Goal: Task Accomplishment & Management: Use online tool/utility

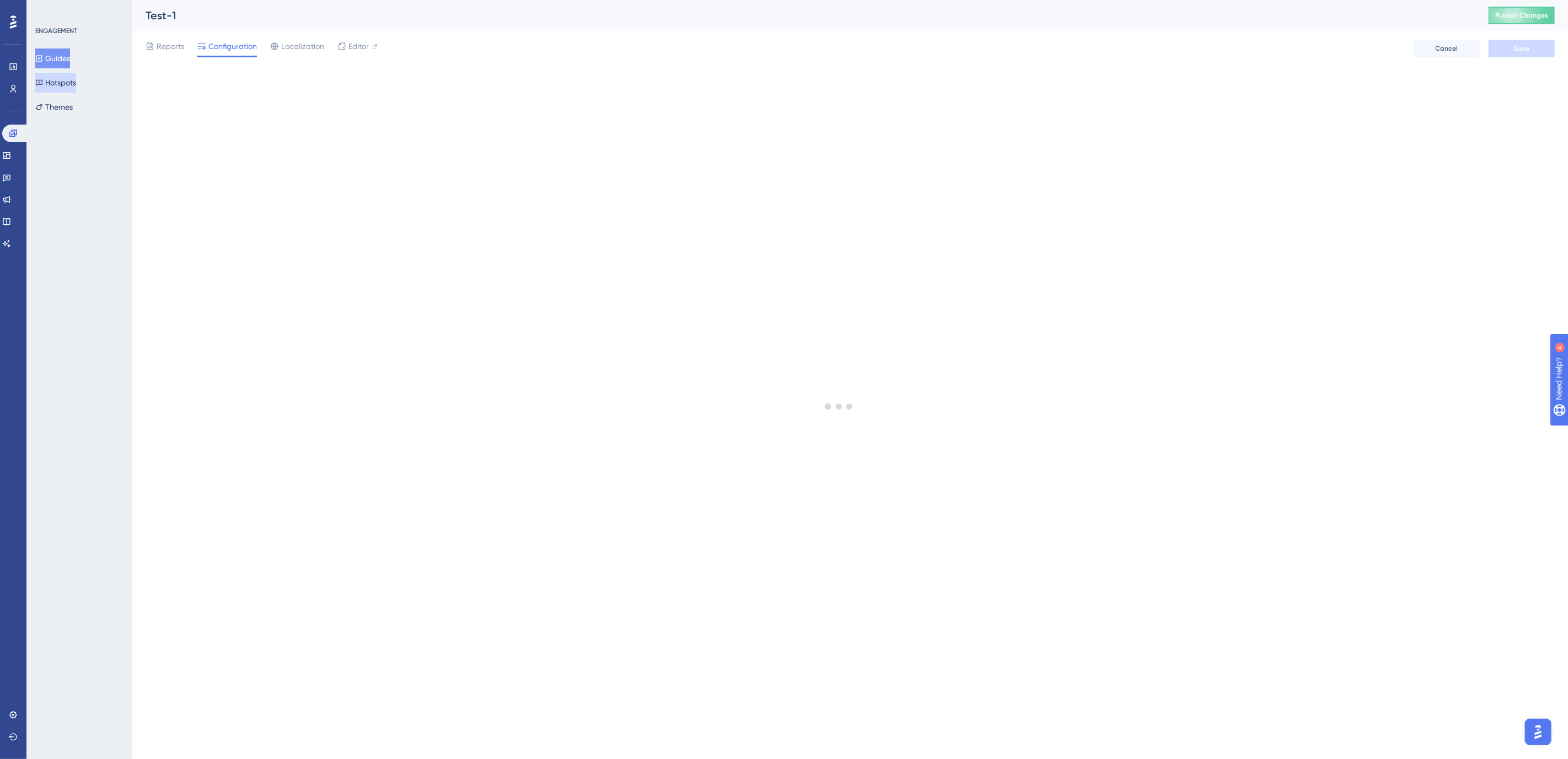
click at [58, 83] on button "Hotspots" at bounding box center [56, 82] width 41 height 20
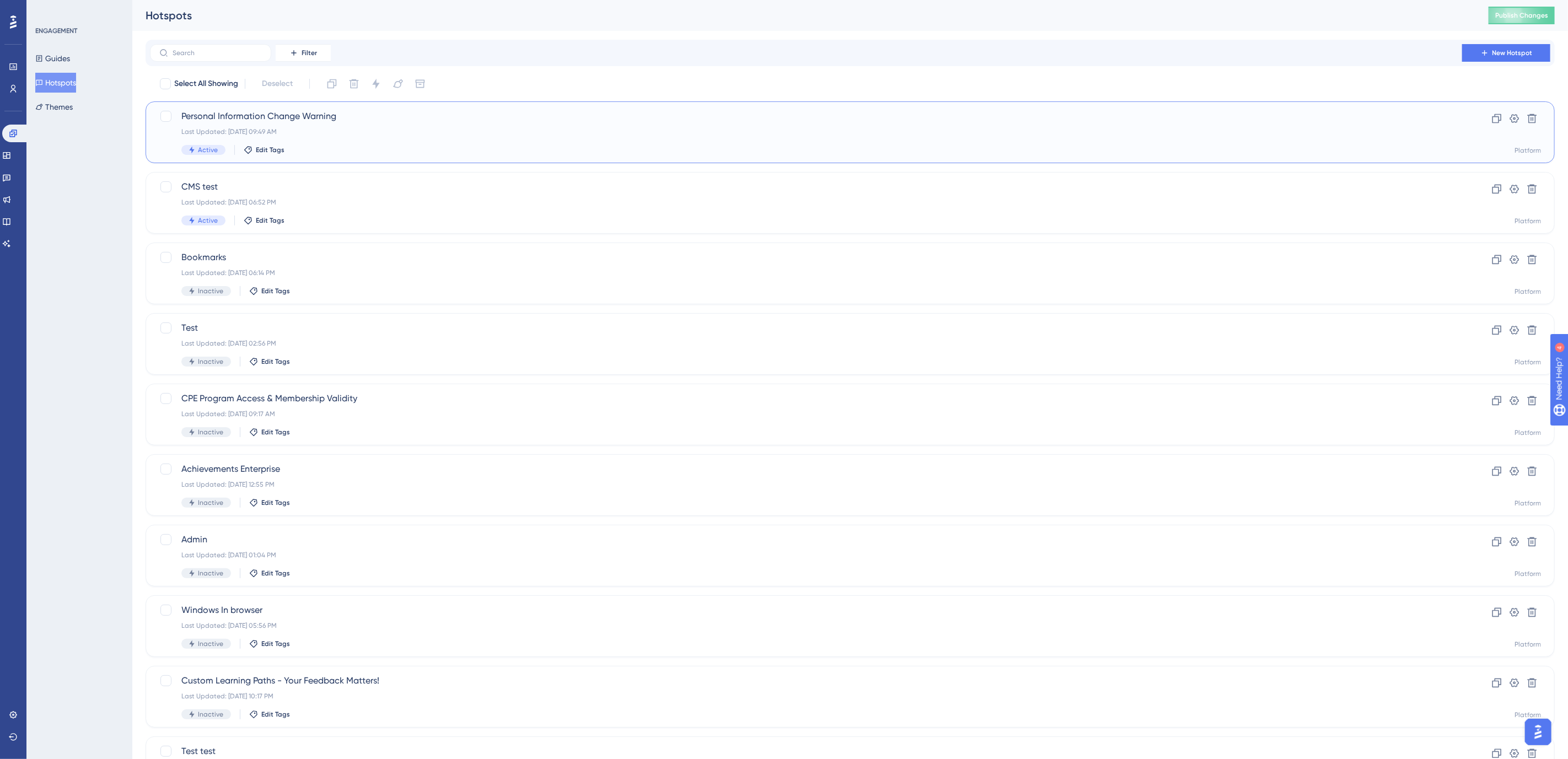
click at [277, 119] on span "Personal Information Change Warning" at bounding box center [806, 116] width 1250 height 14
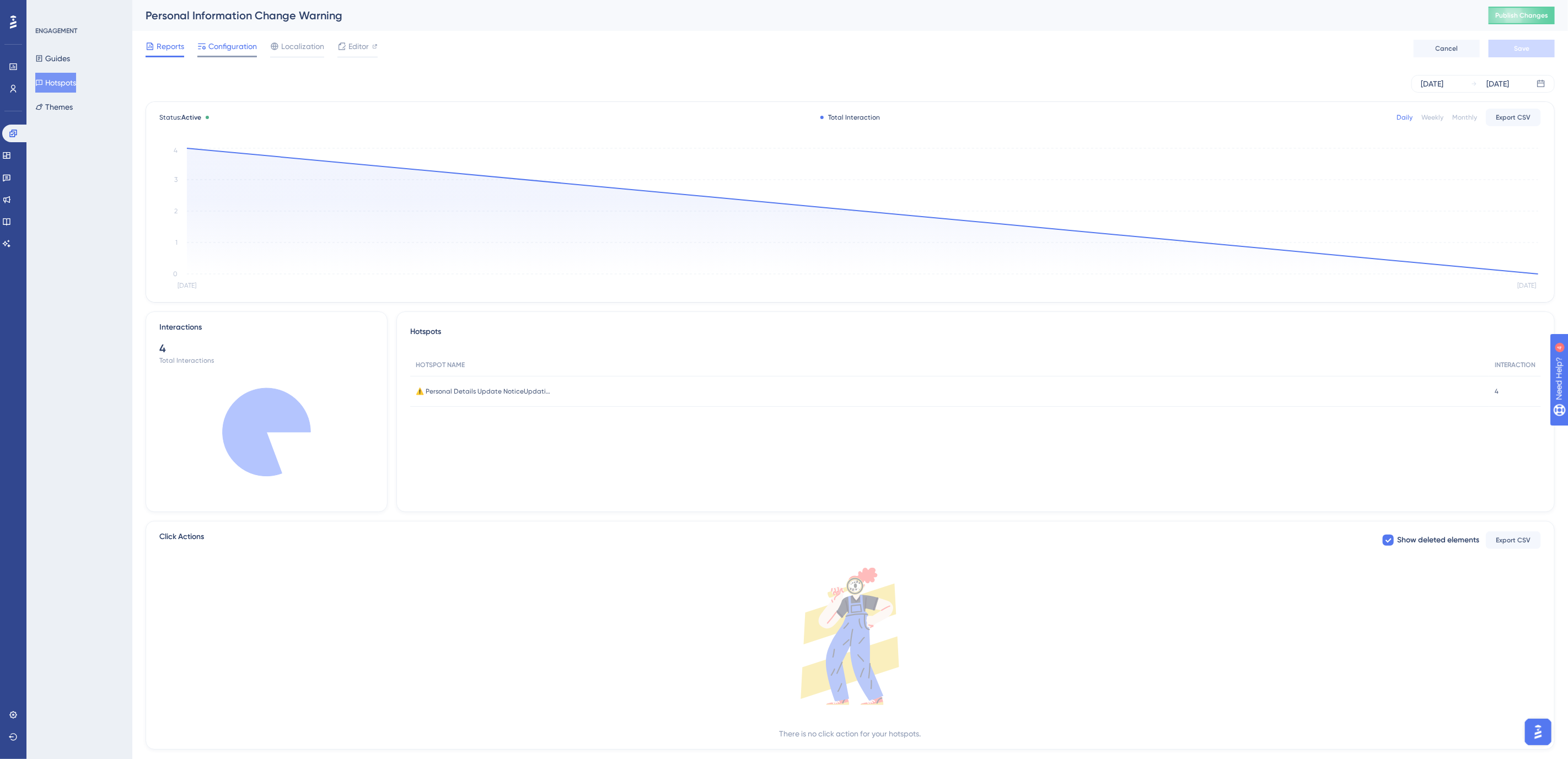
click at [238, 46] on span "Configuration" at bounding box center [233, 47] width 49 height 14
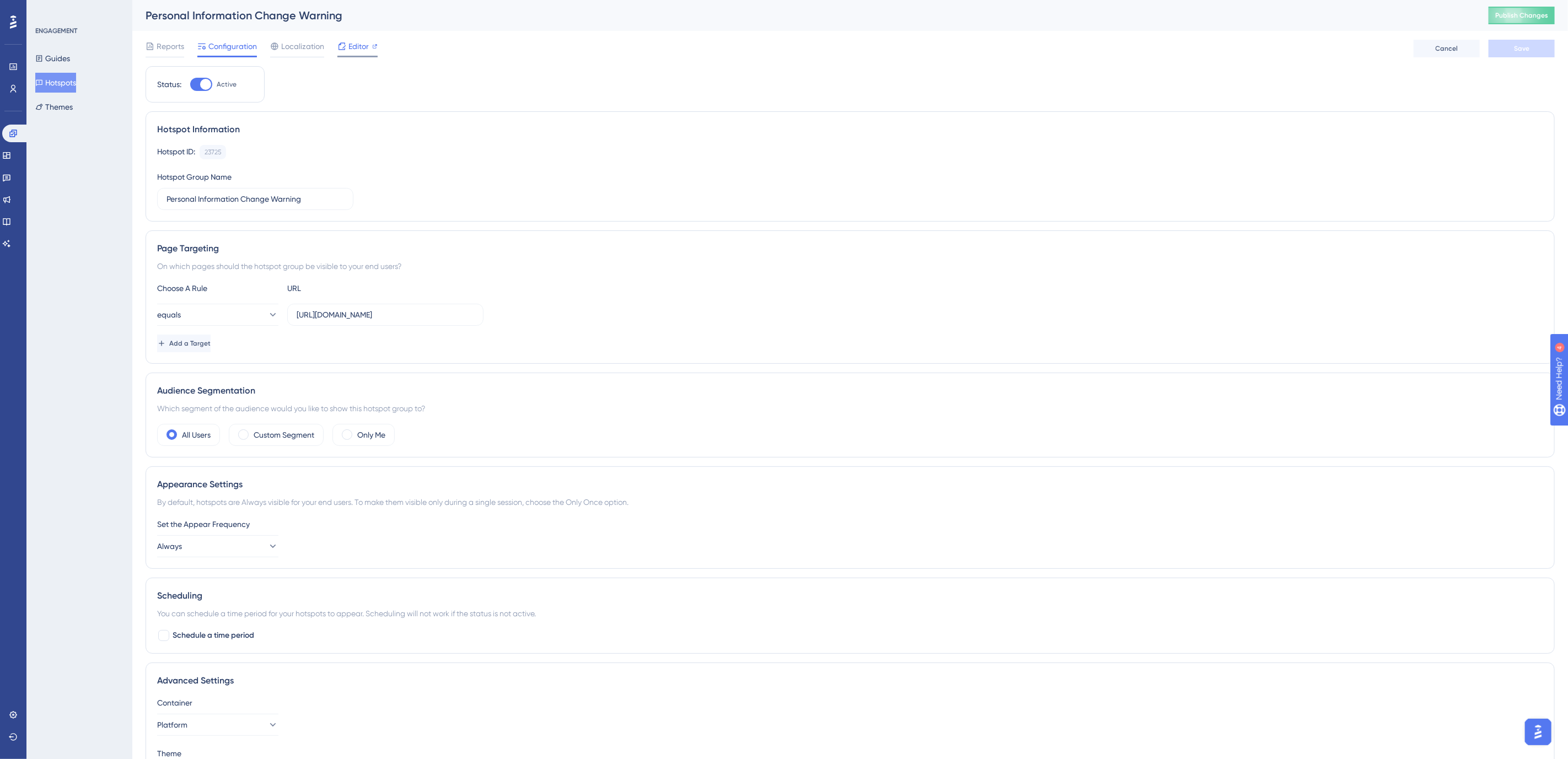
click at [350, 42] on span "Editor" at bounding box center [359, 47] width 21 height 14
click at [357, 44] on span "Editor" at bounding box center [359, 47] width 21 height 14
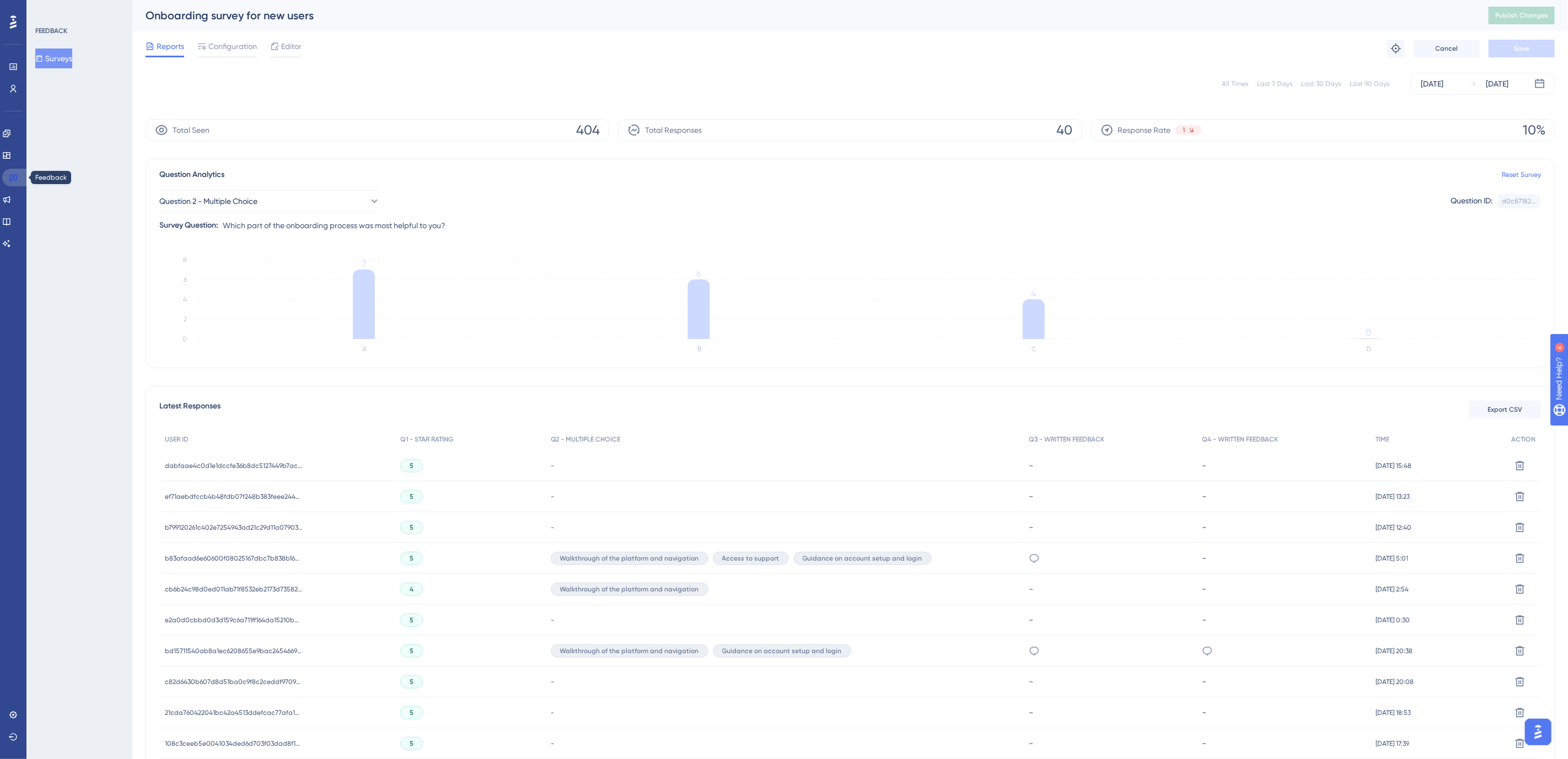
click at [15, 177] on icon at bounding box center [14, 178] width 8 height 7
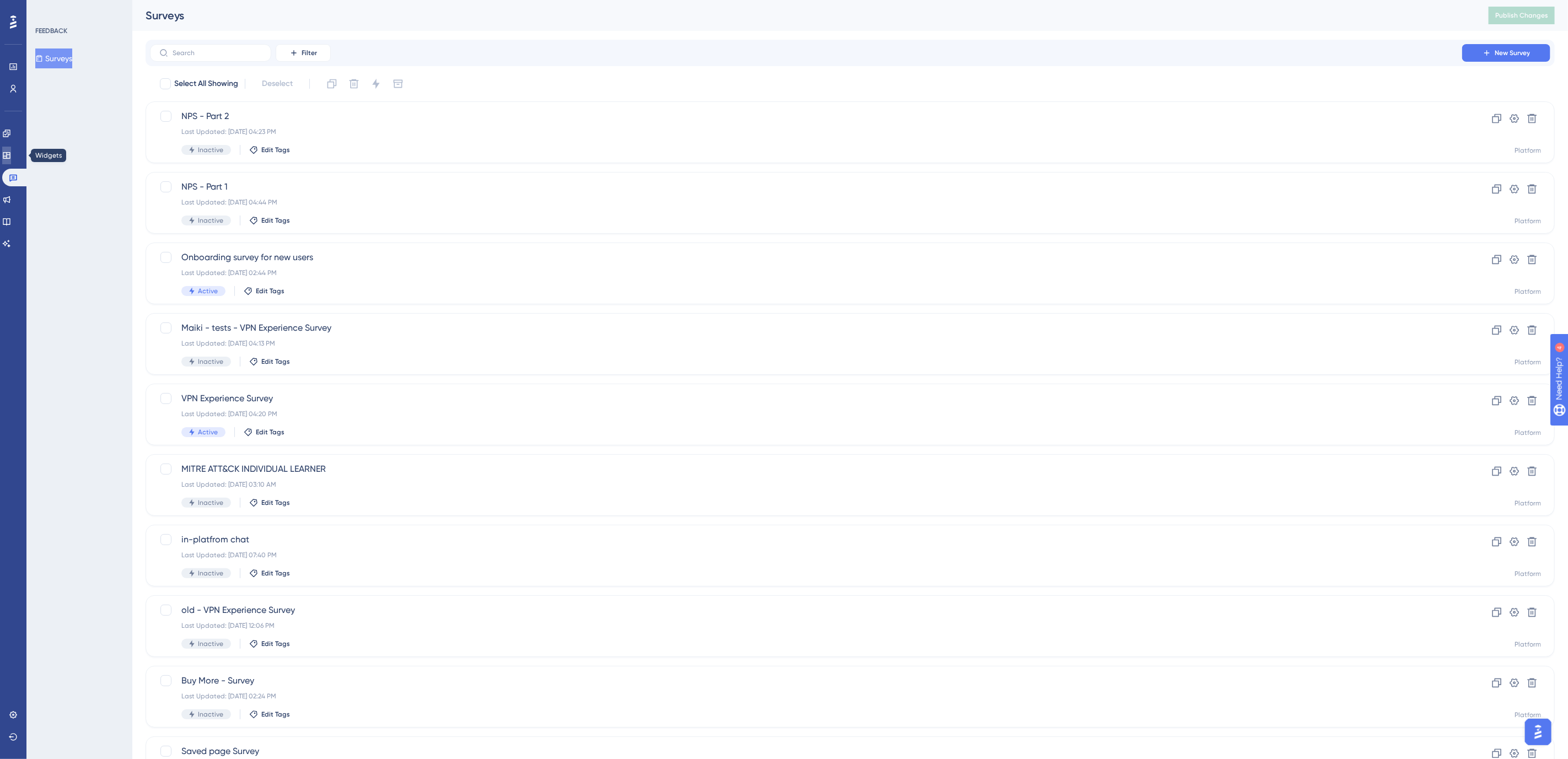
click at [10, 152] on icon at bounding box center [6, 155] width 7 height 7
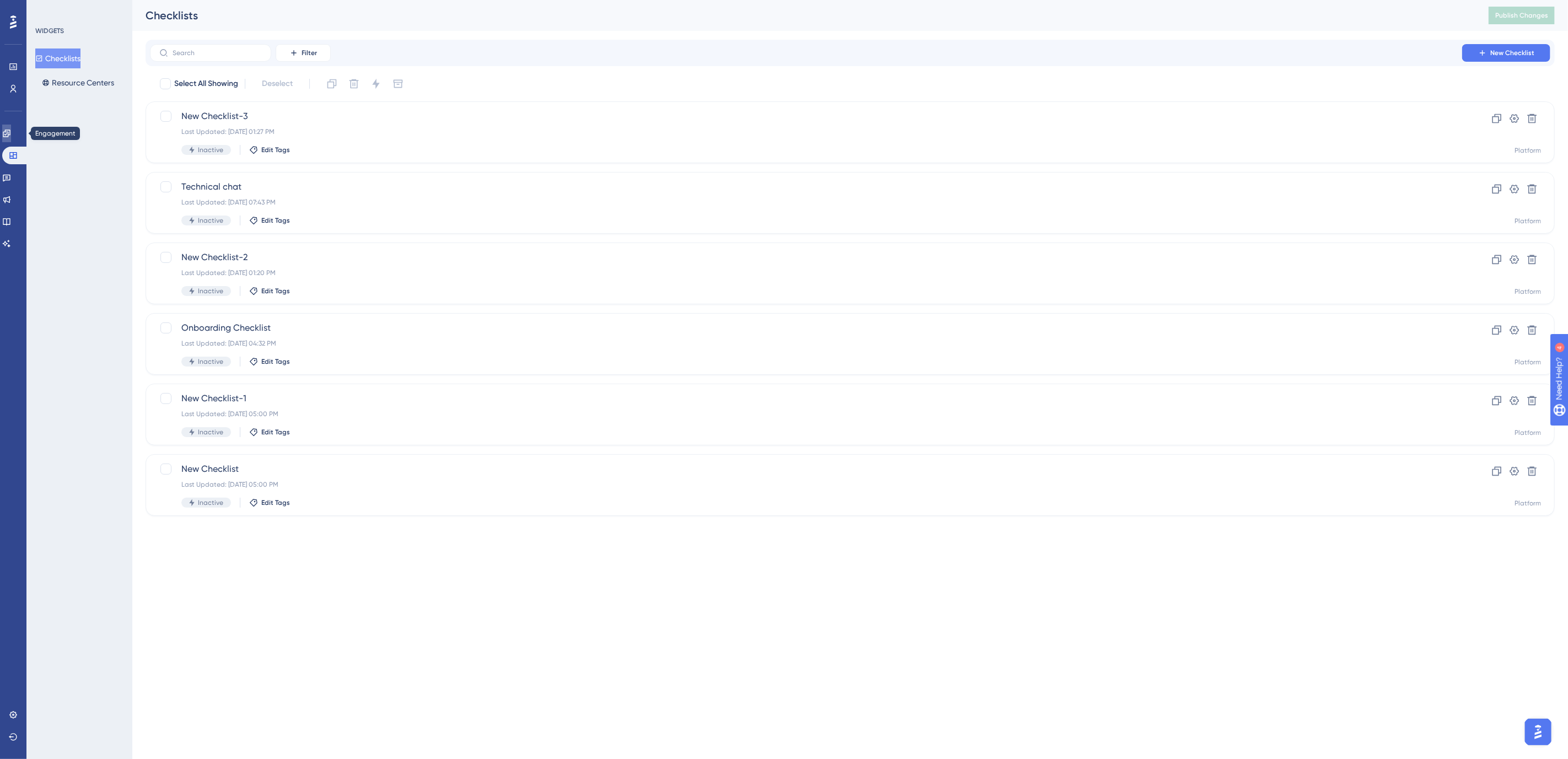
click at [11, 134] on link at bounding box center [6, 134] width 9 height 18
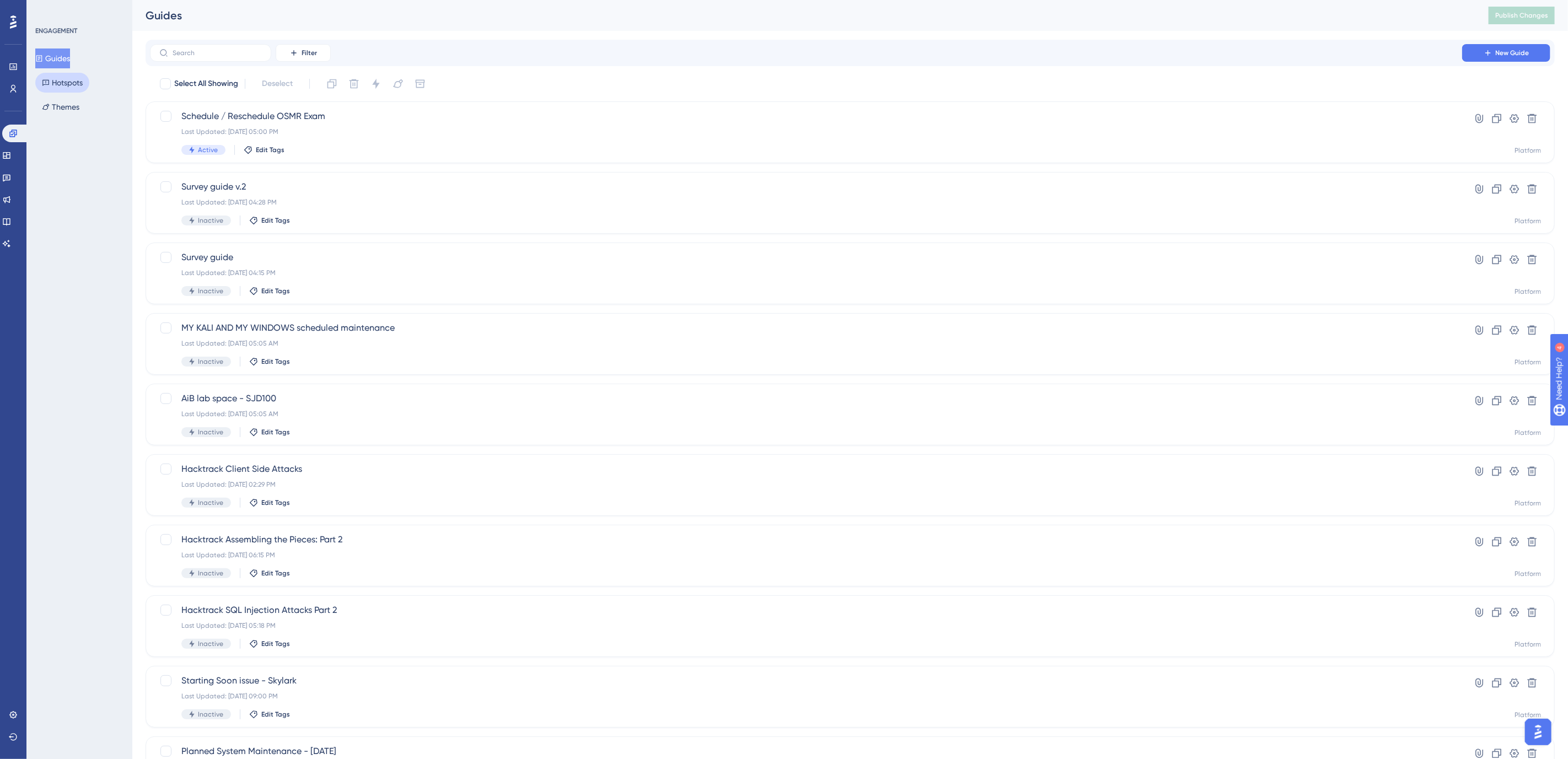
click at [70, 90] on button "Hotspots" at bounding box center [62, 82] width 54 height 20
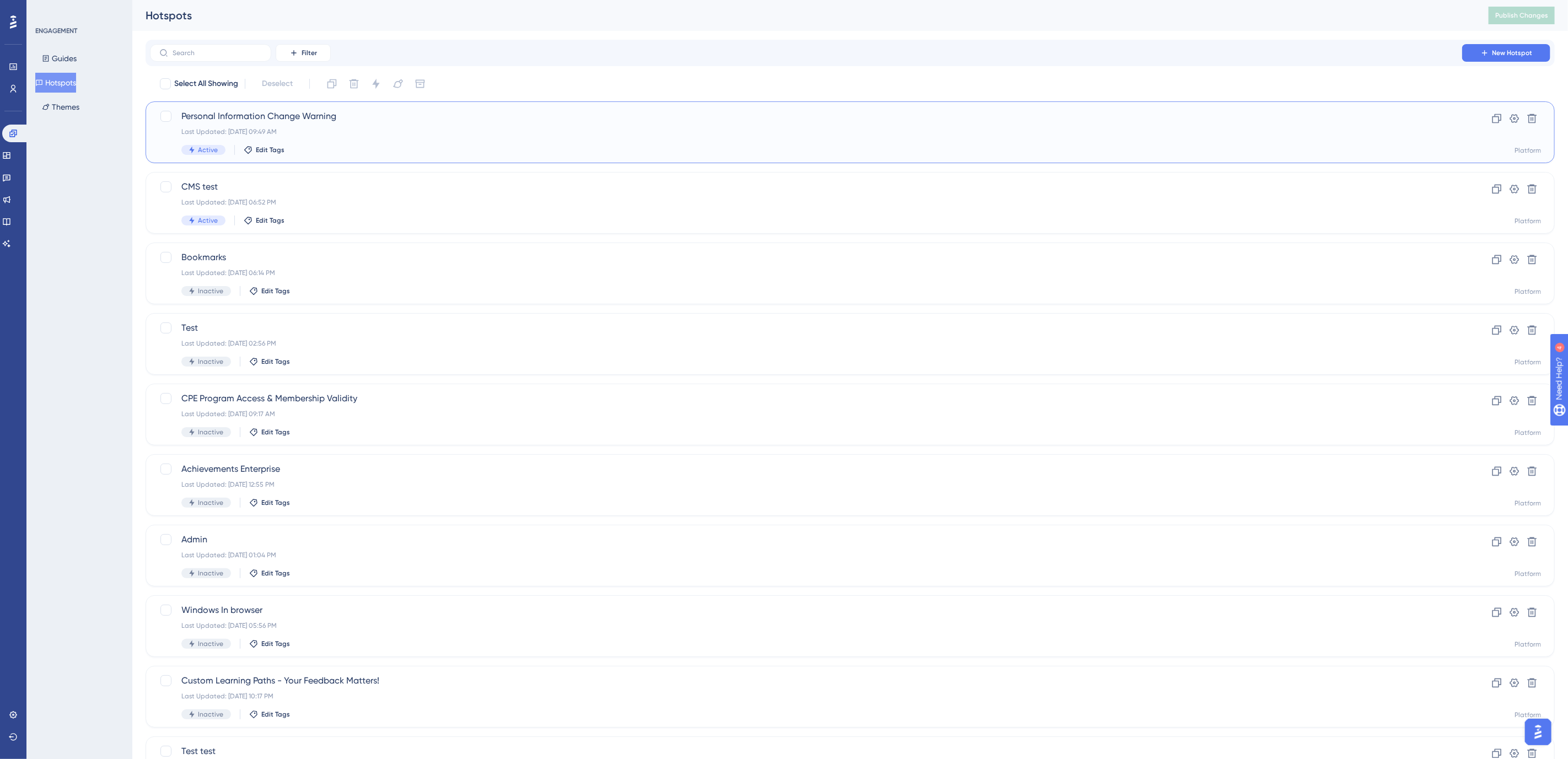
click at [314, 109] on span "Personal Information Change Warning" at bounding box center [806, 116] width 1250 height 14
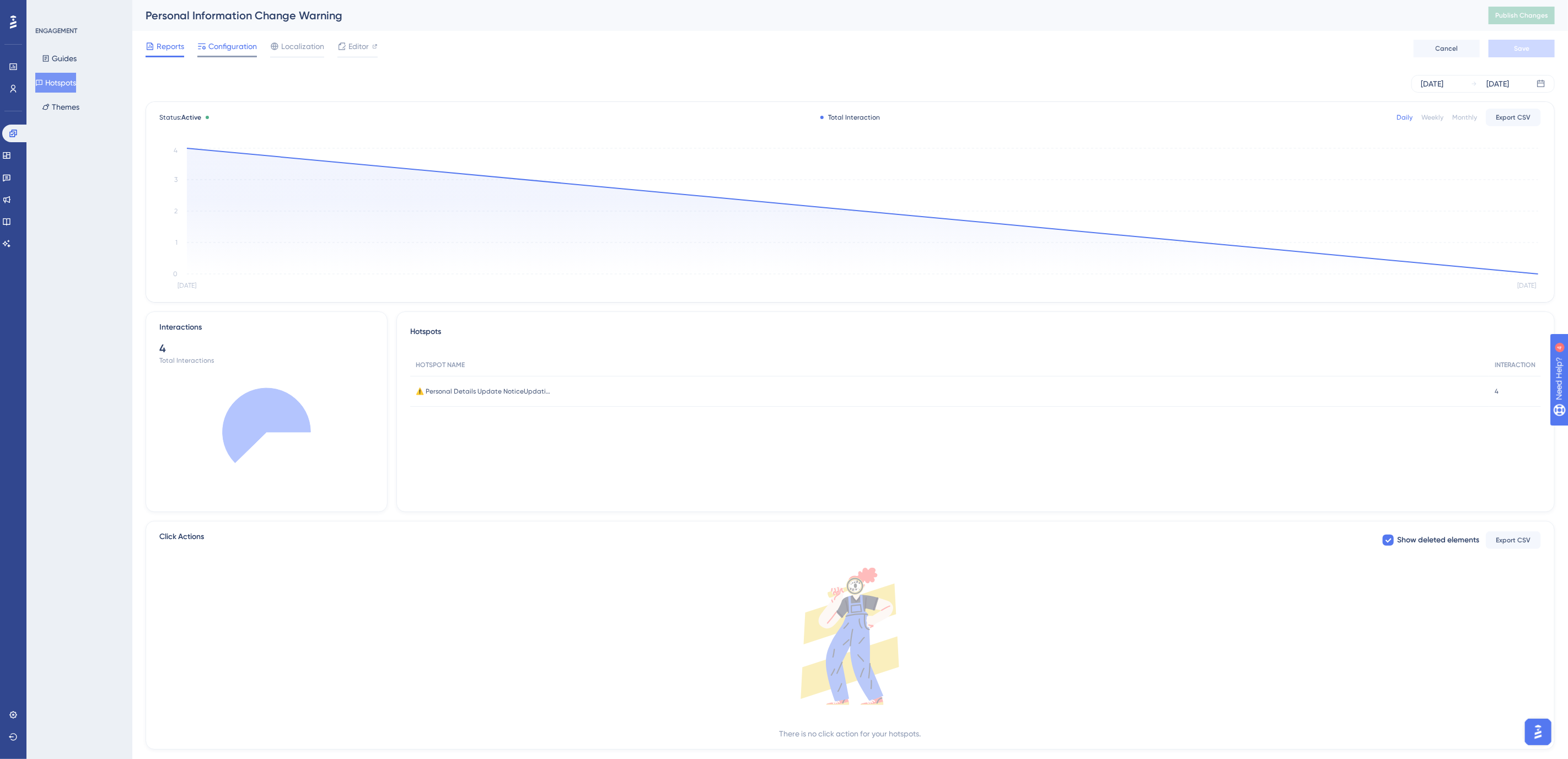
click at [228, 50] on span "Configuration" at bounding box center [233, 47] width 49 height 14
